Goal: Entertainment & Leisure: Consume media (video, audio)

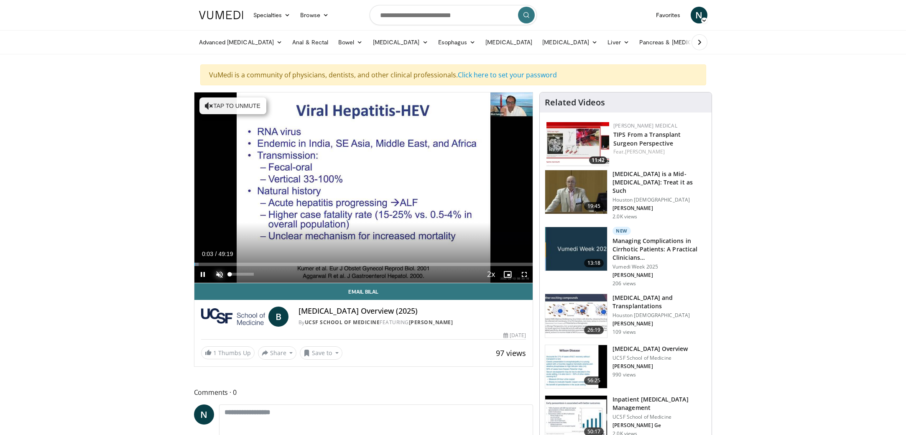
click at [217, 273] on span "Video Player" at bounding box center [219, 274] width 17 height 17
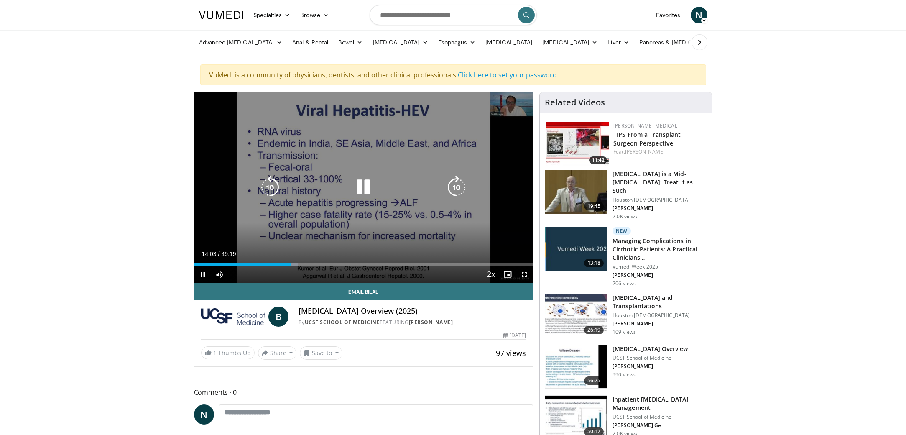
click at [417, 173] on div "10 seconds Tap to unmute" at bounding box center [363, 187] width 339 height 190
click at [361, 185] on icon "Video Player" at bounding box center [362, 187] width 23 height 23
